Goal: Check status: Check status

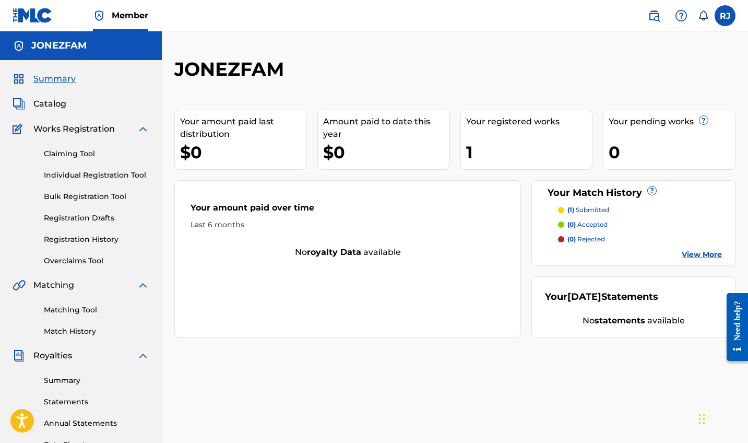
click at [74, 234] on link "Registration History" at bounding box center [96, 239] width 105 height 11
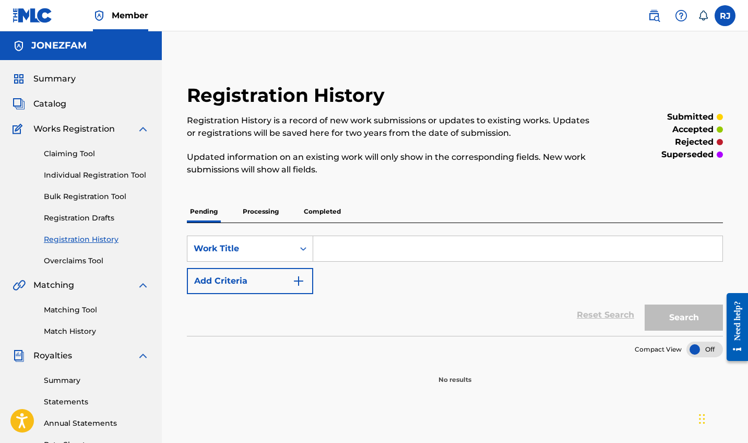
click at [273, 210] on p "Processing" at bounding box center [261, 212] width 42 height 22
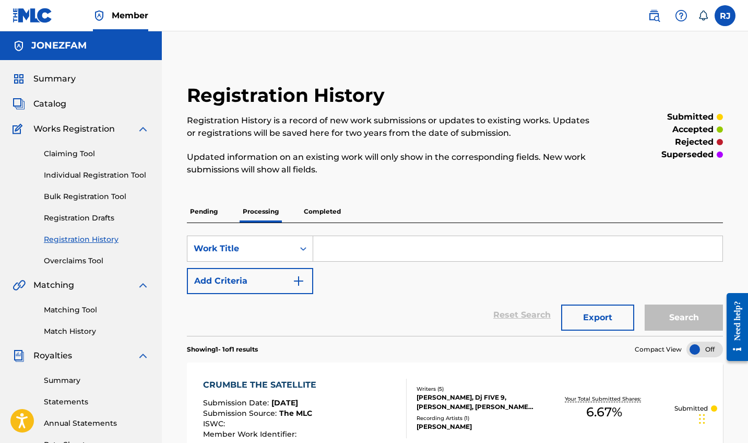
click at [55, 77] on span "Summary" at bounding box center [54, 79] width 42 height 13
